Goal: Information Seeking & Learning: Learn about a topic

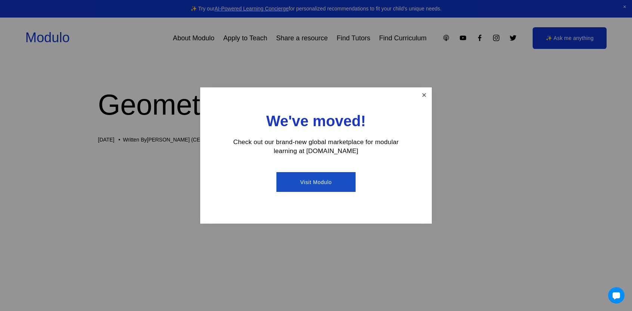
click at [424, 93] on link "Close" at bounding box center [423, 94] width 13 height 13
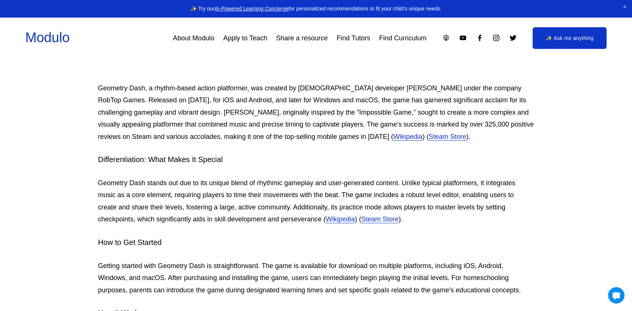
scroll to position [323, 0]
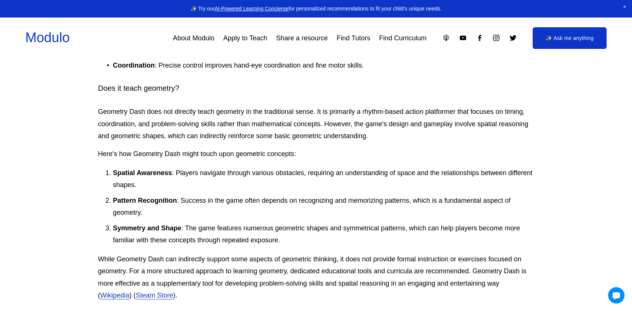
scroll to position [760, 0]
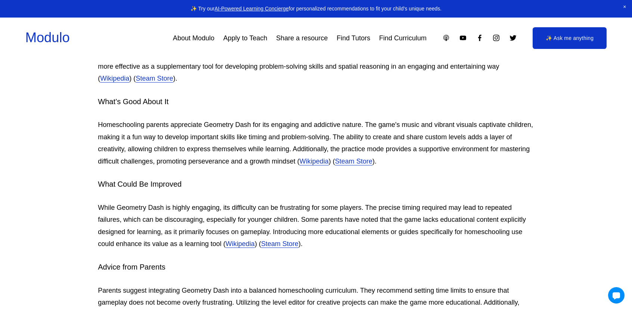
scroll to position [970, 0]
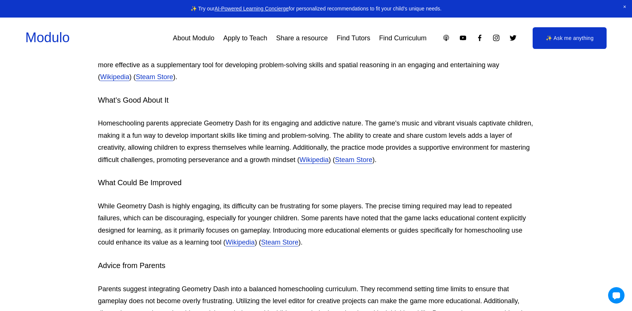
click at [521, 156] on p "Homeschooling parents appreciate Geometry Dash for its engaging and addictive n…" at bounding box center [316, 141] width 436 height 49
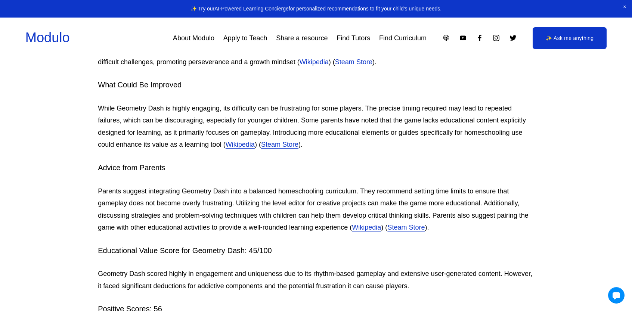
scroll to position [1071, 0]
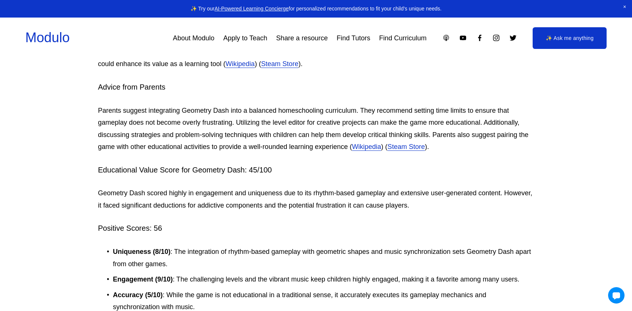
click at [515, 167] on h4 "Educational Value Score for Geometry Dash: 45/100" at bounding box center [316, 170] width 436 height 10
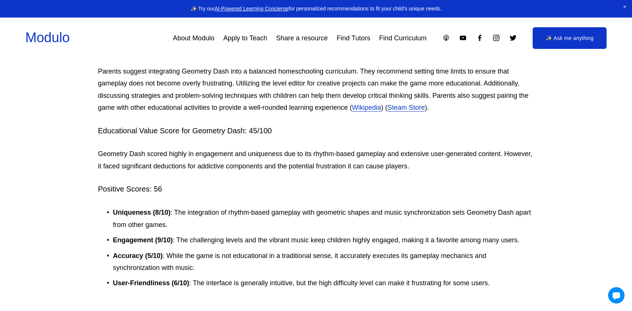
click at [490, 217] on p "Uniqueness (8/10) : The integration of rhythm-based gameplay with geometric sha…" at bounding box center [323, 218] width 421 height 24
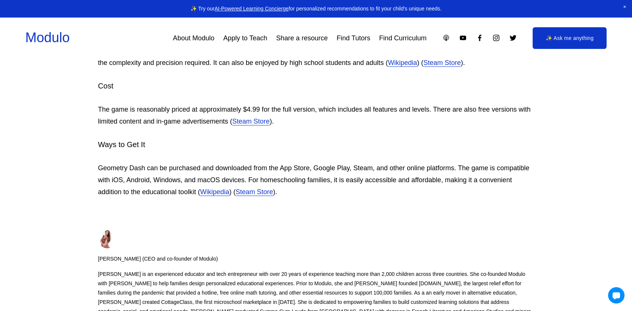
scroll to position [1810, 0]
